Goal: Check status: Check status

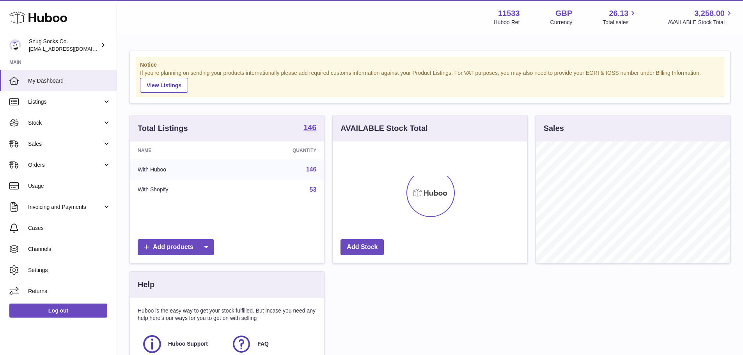
scroll to position [122, 195]
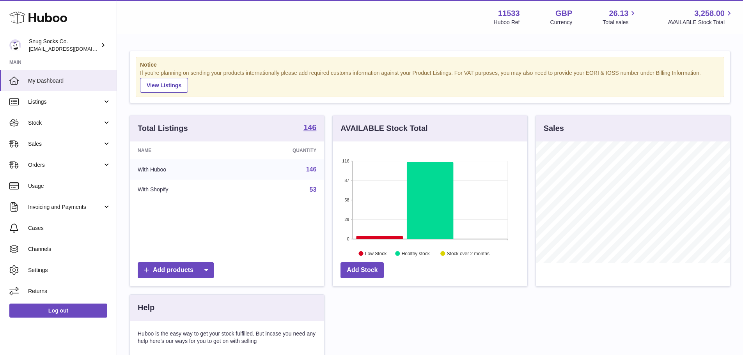
drag, startPoint x: 217, startPoint y: 119, endPoint x: 71, endPoint y: 139, distance: 147.3
click at [216, 119] on div "Total Listings 146" at bounding box center [227, 128] width 194 height 26
click at [49, 147] on span "Sales" at bounding box center [65, 143] width 74 height 7
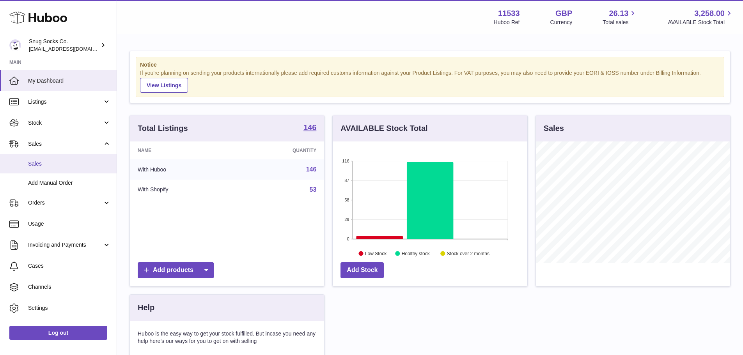
click at [54, 163] on span "Sales" at bounding box center [69, 163] width 83 height 7
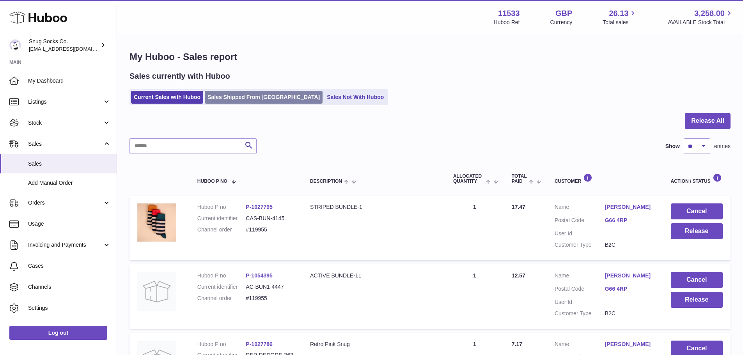
click at [248, 94] on link "Sales Shipped From [GEOGRAPHIC_DATA]" at bounding box center [264, 97] width 118 height 13
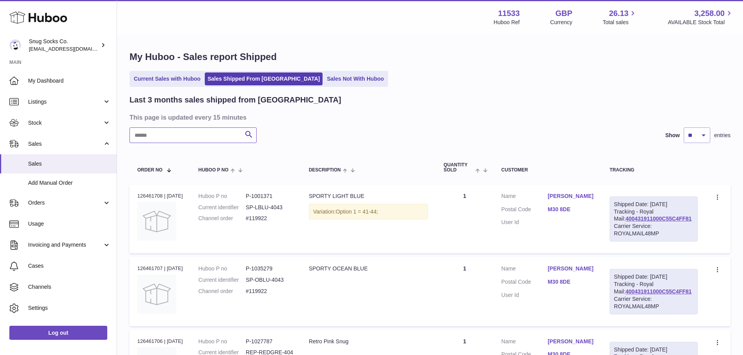
click at [195, 133] on input "text" at bounding box center [192, 136] width 127 height 16
paste input "*******"
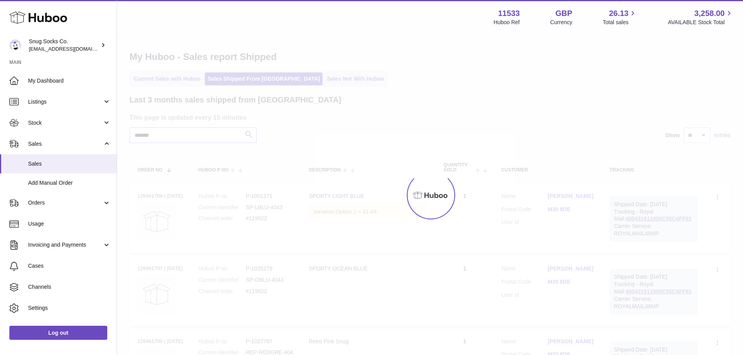
type input "*******"
click at [437, 105] on div at bounding box center [430, 195] width 626 height 320
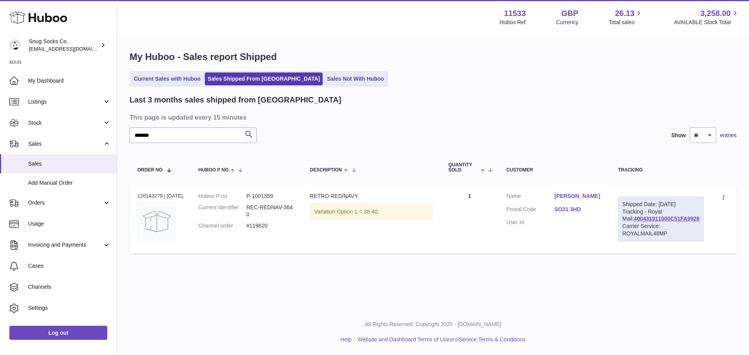
click at [274, 195] on dd "P-1001359" at bounding box center [270, 196] width 48 height 7
copy dl "P-1001359"
click at [365, 100] on div "Last 3 months sales shipped from Huboo" at bounding box center [432, 100] width 607 height 11
